Goal: Task Accomplishment & Management: Manage account settings

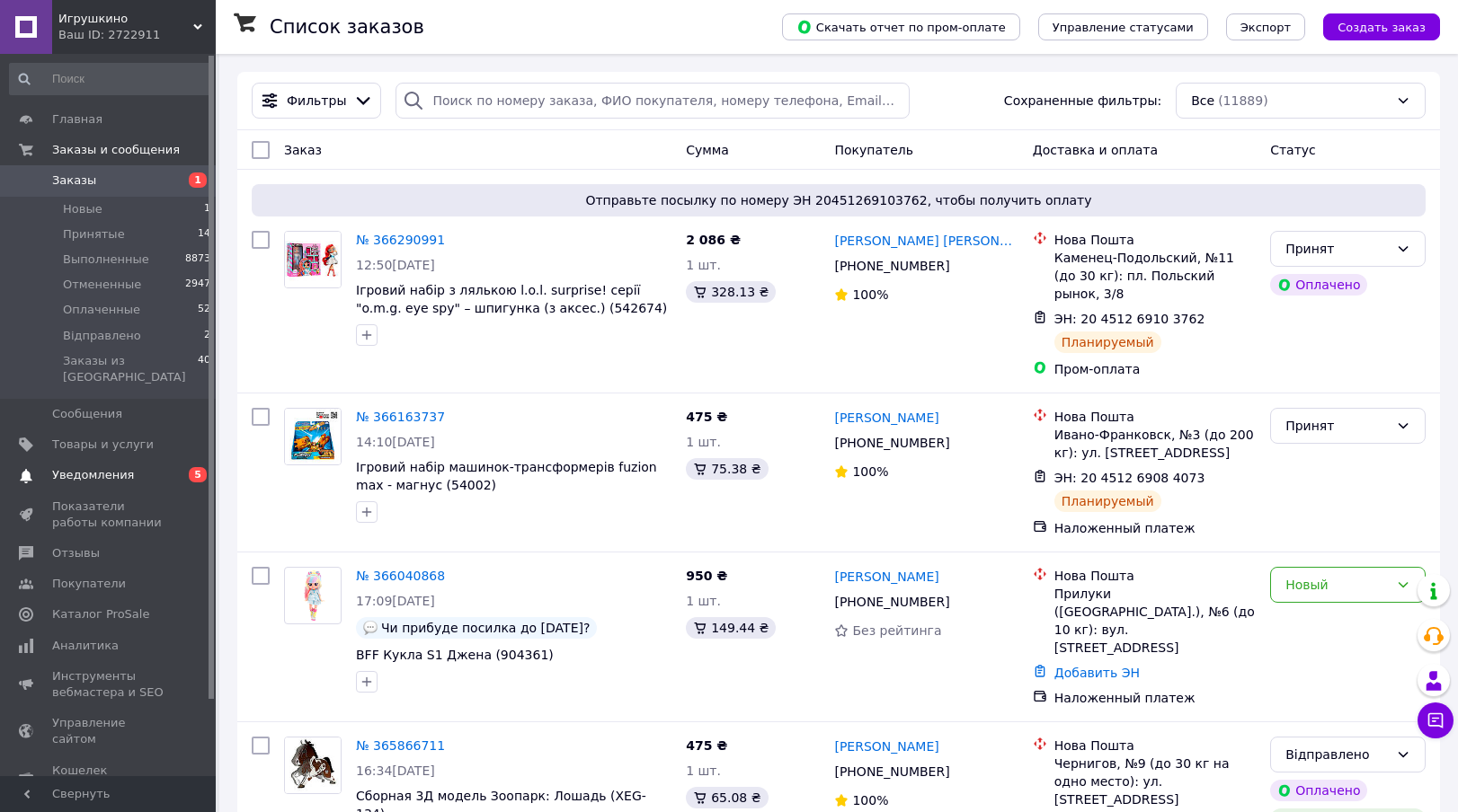
click at [94, 467] on span "Уведомления" at bounding box center [93, 475] width 81 height 16
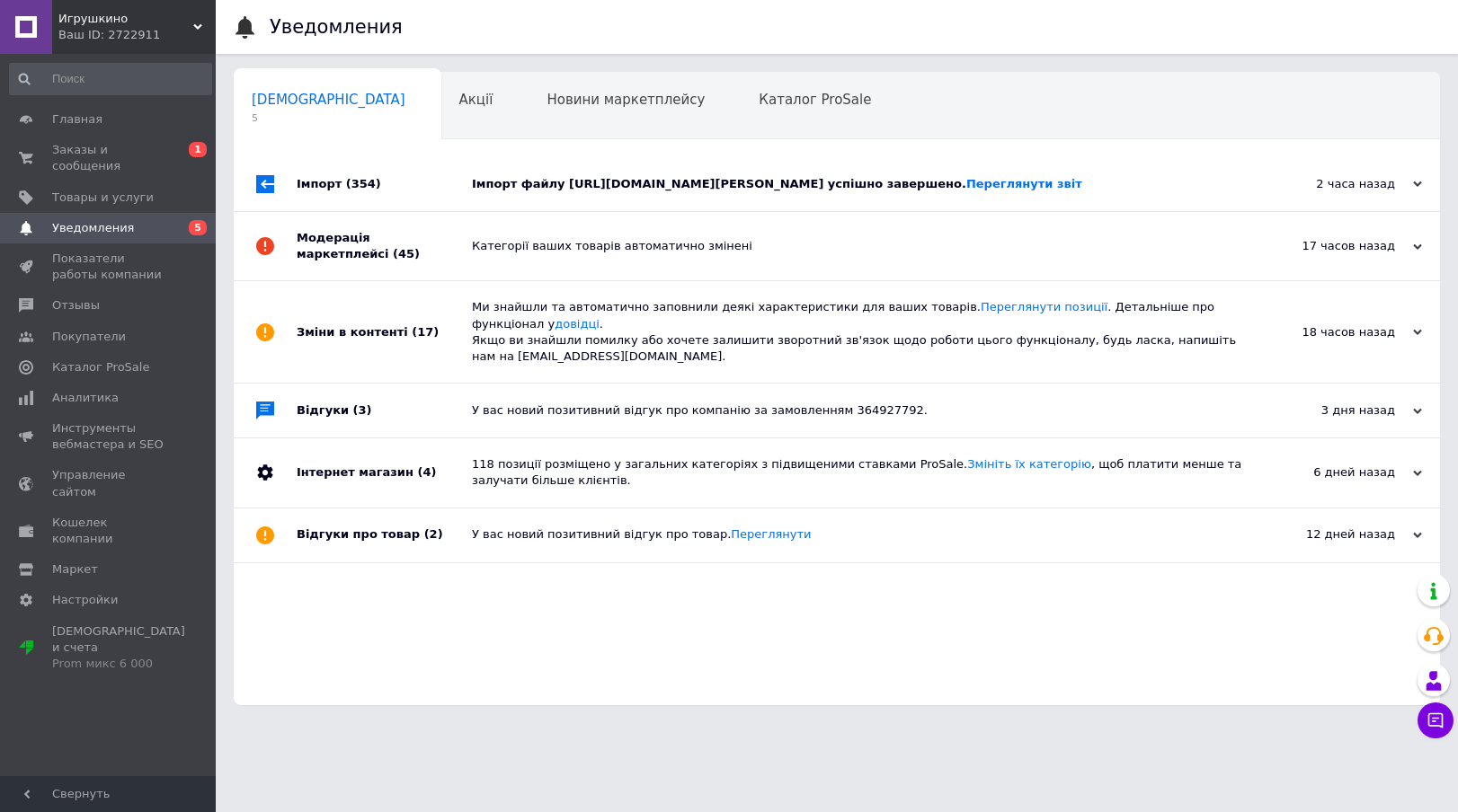
click at [428, 195] on div "Імпорт (354)" at bounding box center [383, 184] width 175 height 54
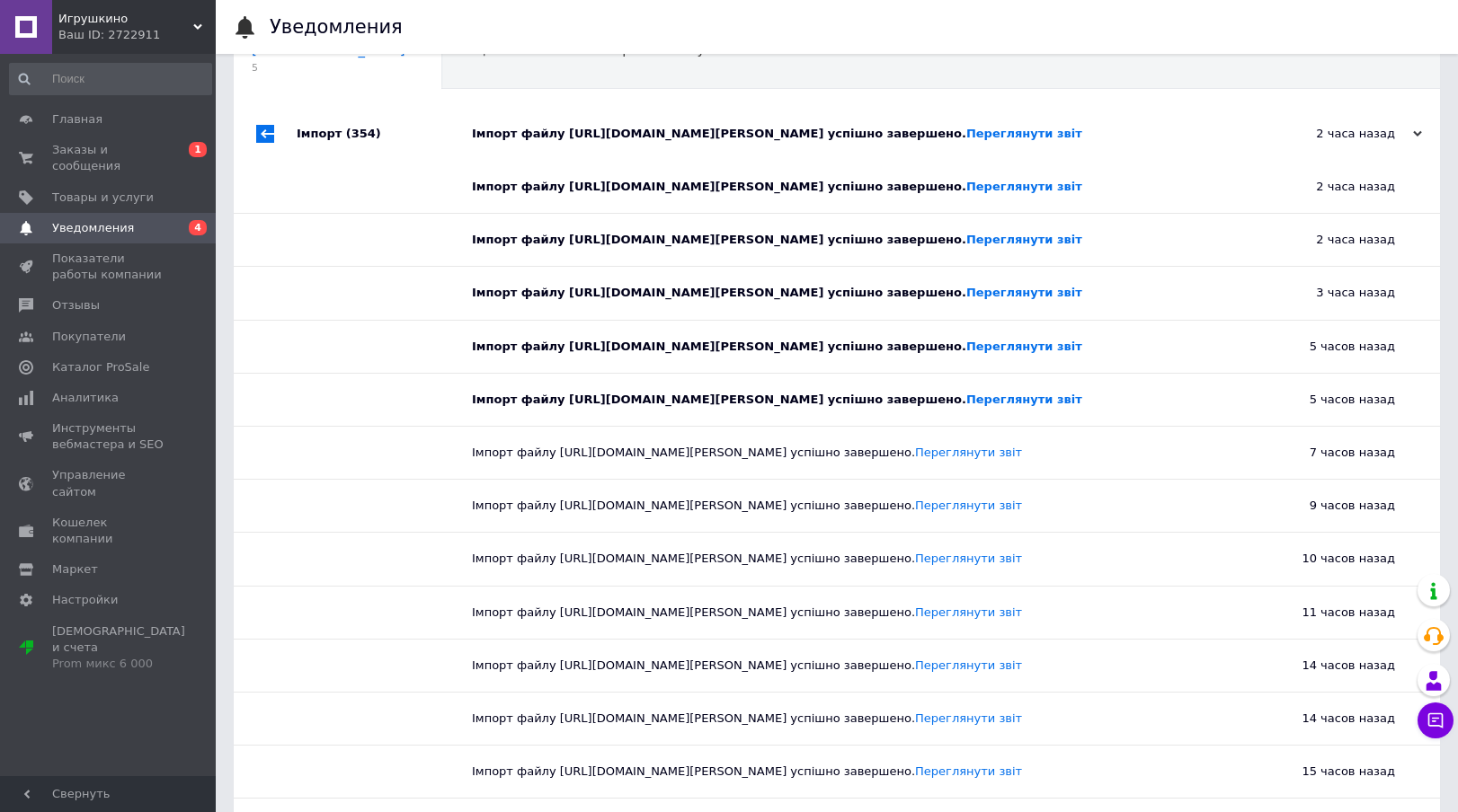
scroll to position [57, 0]
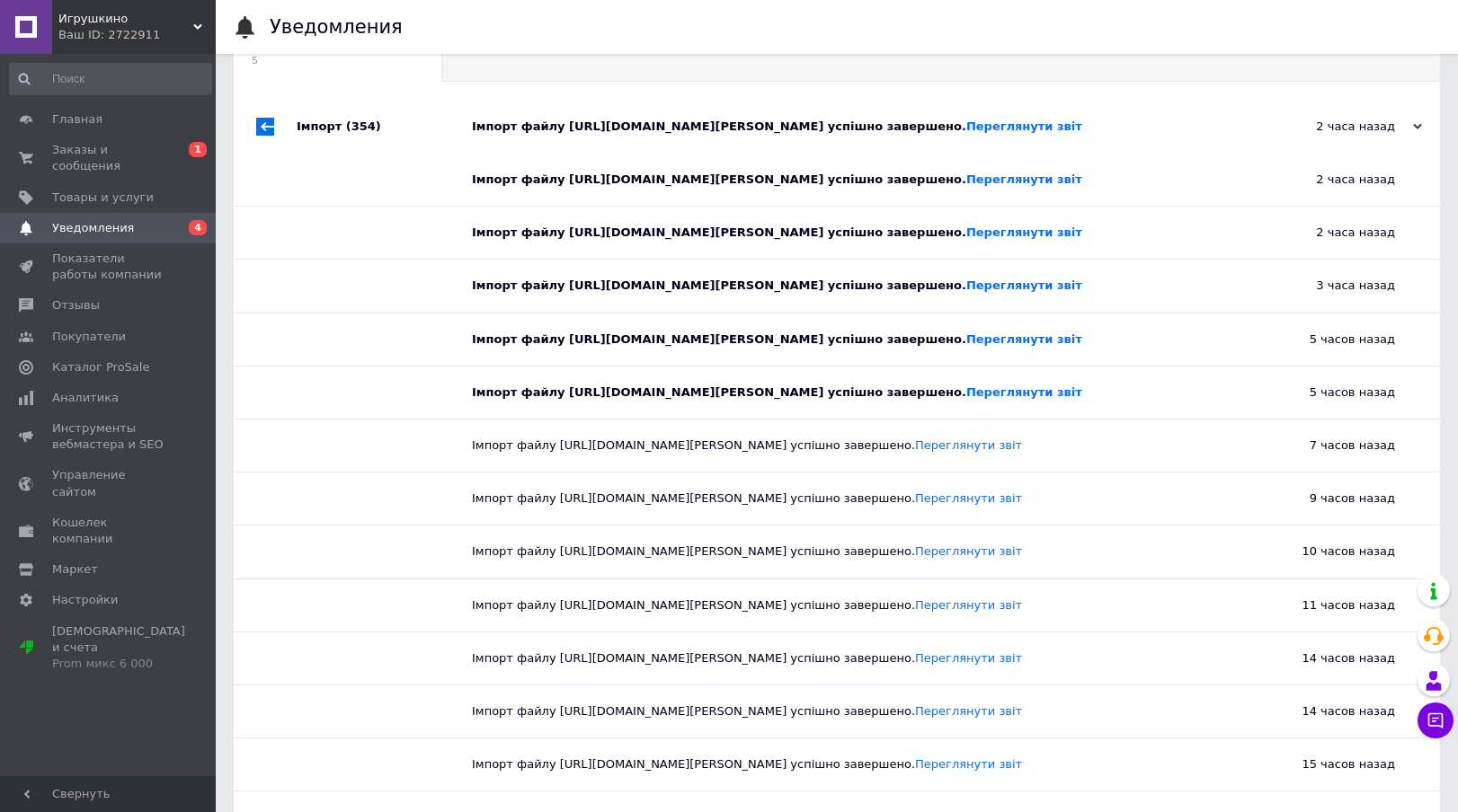
click at [619, 332] on div "Імпорт файлу https://knizhkin.org/yulia/simba_xml.php успішно завершено. Перегл…" at bounding box center [843, 340] width 744 height 16
click at [77, 269] on span "Показатели работы компании" at bounding box center [109, 266] width 114 height 32
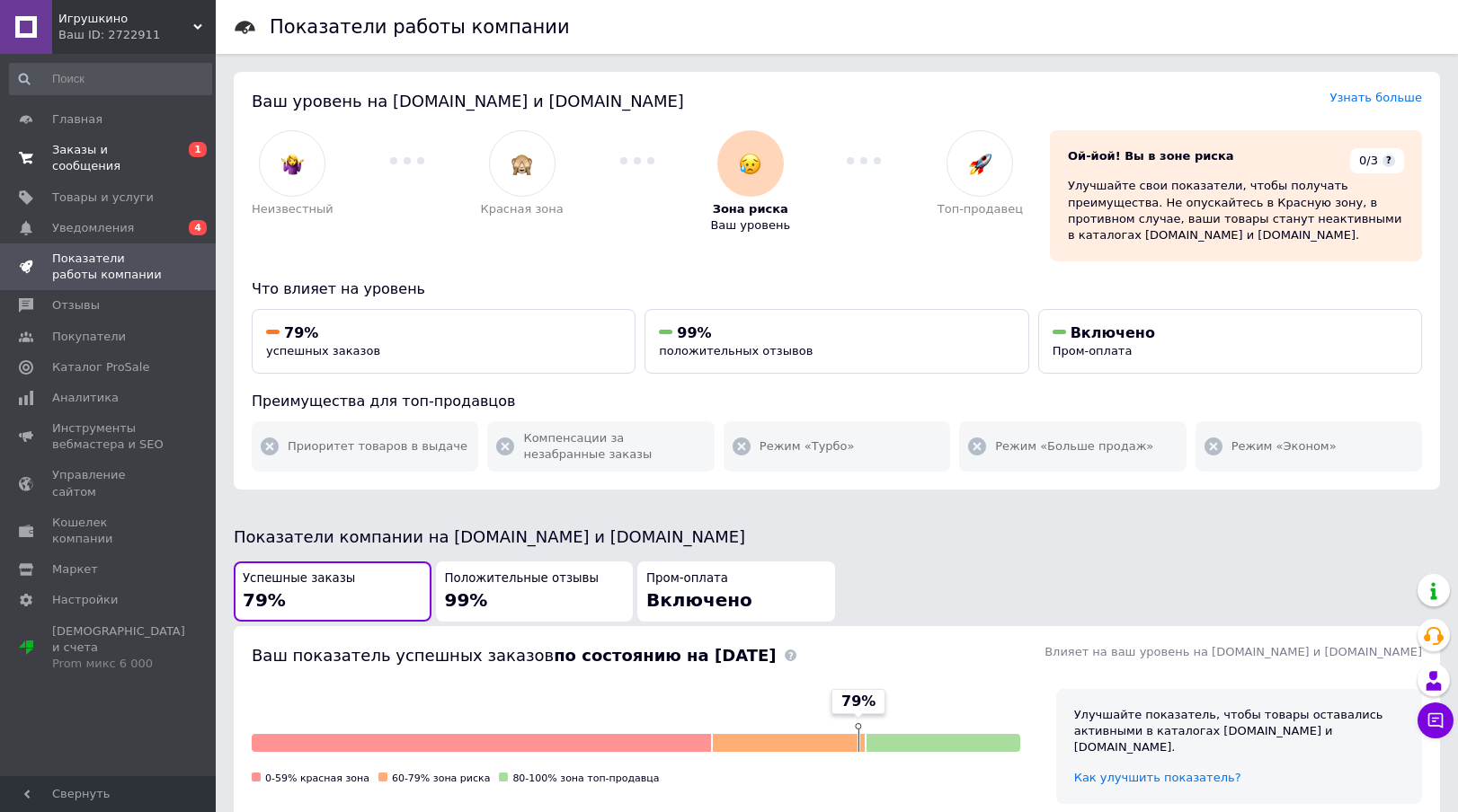
click at [95, 166] on span "Заказы и сообщения" at bounding box center [109, 158] width 114 height 32
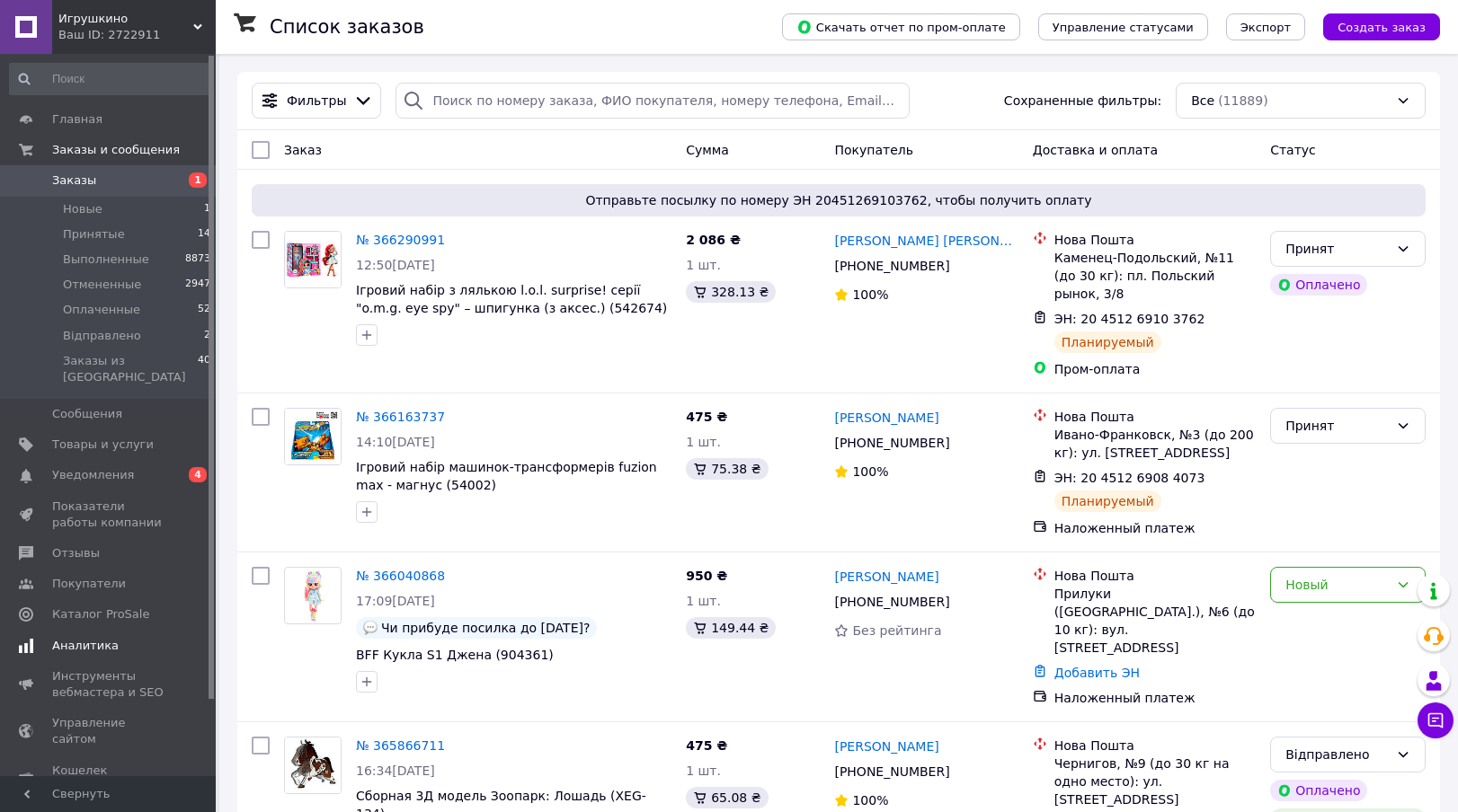
click at [76, 631] on link "Аналитика" at bounding box center [110, 647] width 221 height 31
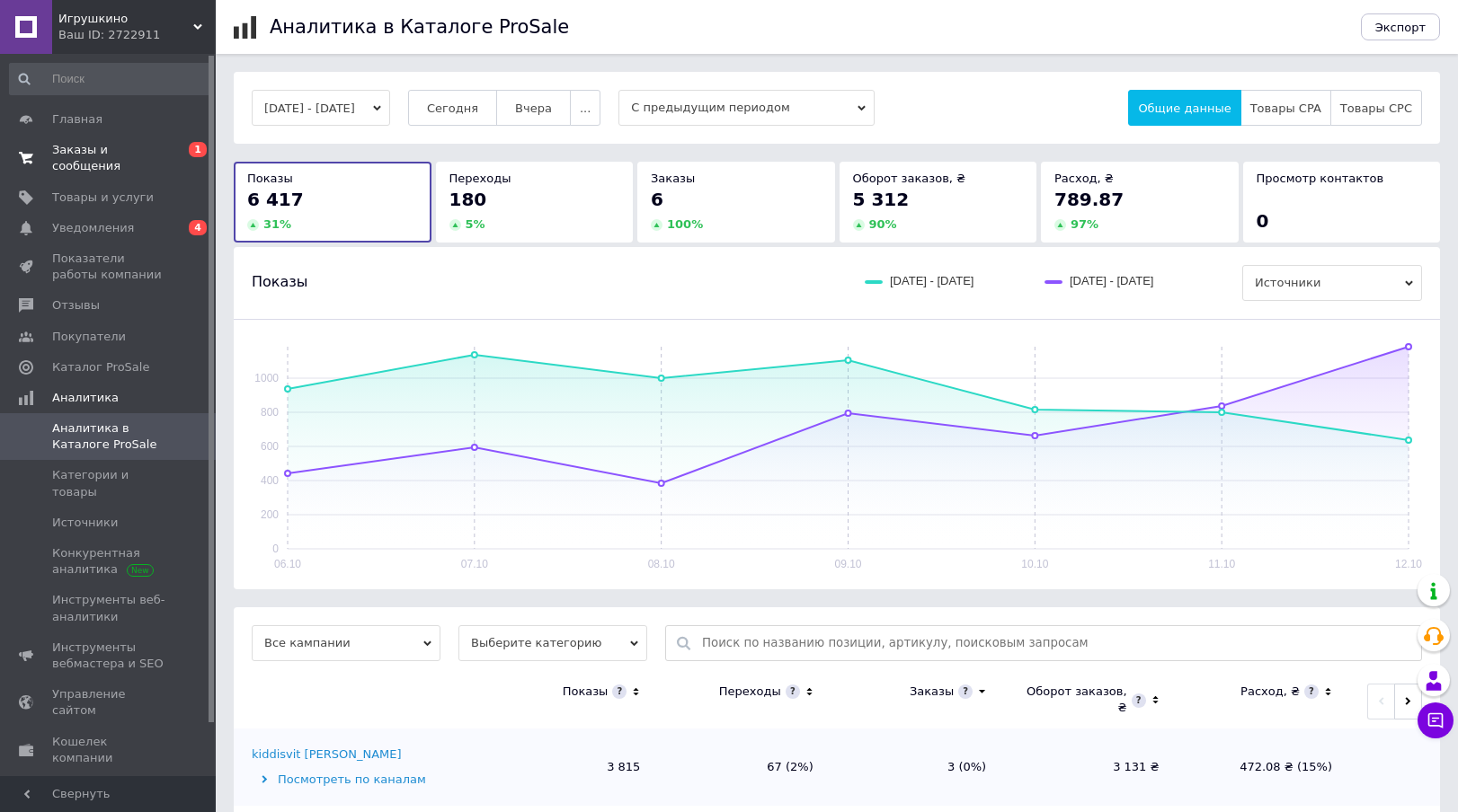
click at [104, 165] on span "Заказы и сообщения" at bounding box center [109, 158] width 114 height 32
